Goal: Task Accomplishment & Management: Manage account settings

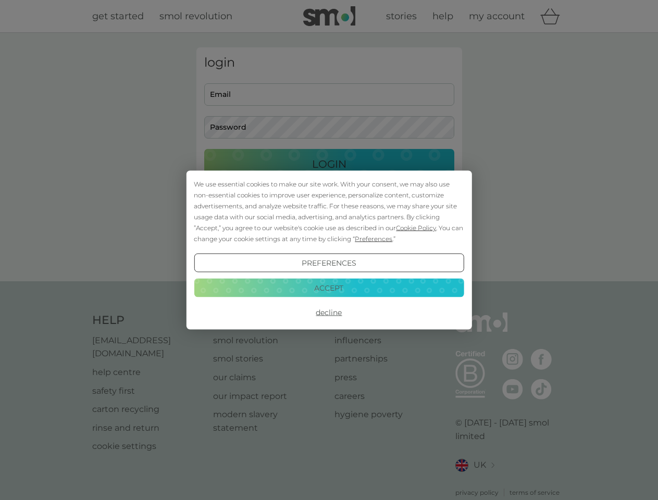
click at [416, 228] on span "Cookie Policy" at bounding box center [416, 228] width 40 height 8
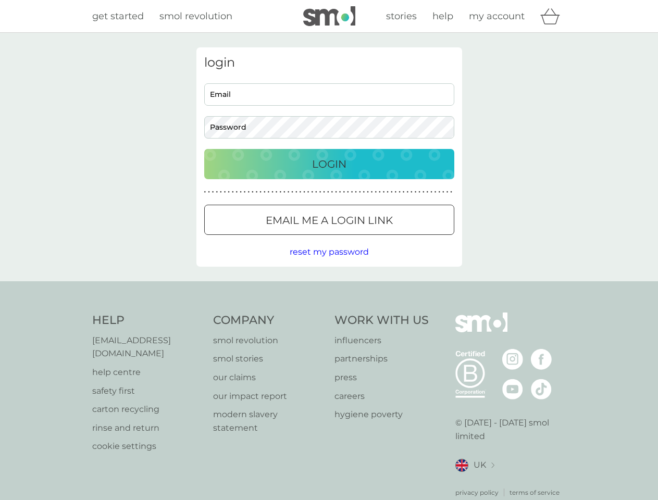
click at [372, 238] on div "login Email Password Login ● ● ● ● ● ● ● ● ● ● ● ● ● ● ● ● ● ● ● ● ● ● ● ● ● ● …" at bounding box center [329, 156] width 266 height 219
click at [329, 263] on div "login Email Password Login ● ● ● ● ● ● ● ● ● ● ● ● ● ● ● ● ● ● ● ● ● ● ● ● ● ● …" at bounding box center [329, 156] width 266 height 219
click at [329, 312] on div "Help [EMAIL_ADDRESS][DOMAIN_NAME] help centre safety first carton recycling rin…" at bounding box center [329, 404] width 474 height 185
click at [329, 287] on div "Help [EMAIL_ADDRESS][DOMAIN_NAME] help centre safety first carton recycling rin…" at bounding box center [329, 404] width 658 height 247
